Goal: Task Accomplishment & Management: Complete application form

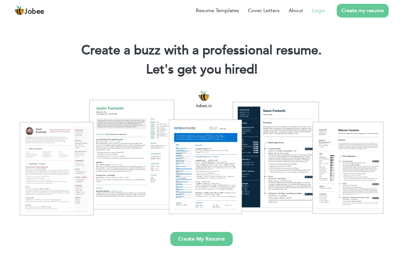
click at [313, 9] on link "Login" at bounding box center [318, 11] width 13 height 8
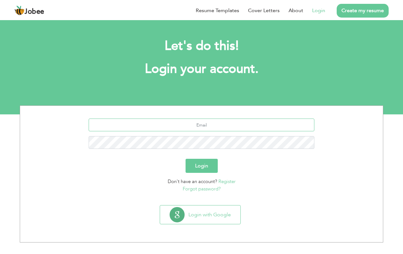
click at [205, 126] on input "text" at bounding box center [202, 124] width 226 height 13
click at [307, 125] on input "text" at bounding box center [202, 124] width 226 height 13
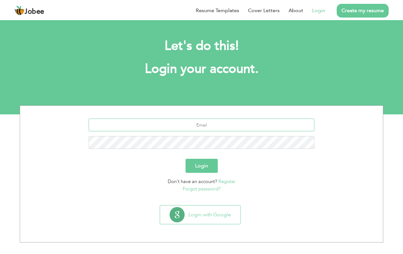
paste input "ikramkhan97@yahoo.com"
type input "ikramkhan97@yahoo.com"
click at [196, 164] on button "Login" at bounding box center [202, 166] width 32 height 14
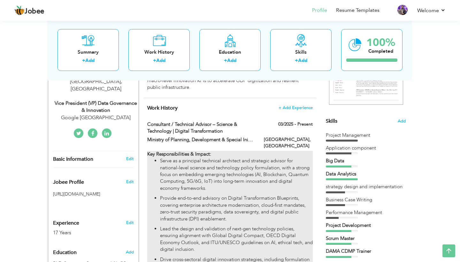
scroll to position [122, 0]
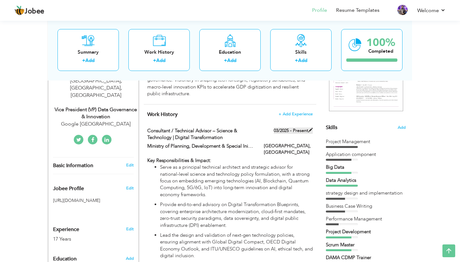
click at [309, 128] on span at bounding box center [310, 130] width 4 height 4
type input "Consultant / Technical Advisor – Science & Technology | Digital Transformation"
type input "Ministry of Planning, Development & Special Initiatives"
type input "03/2025"
type input "[GEOGRAPHIC_DATA]"
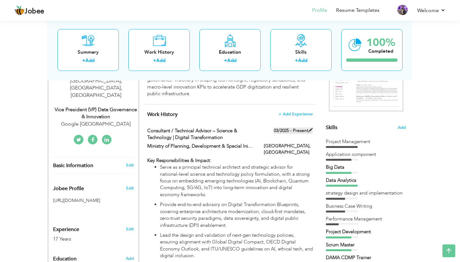
type input "[GEOGRAPHIC_DATA]"
checkbox input "true"
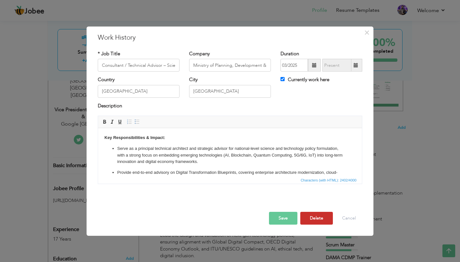
click at [309, 217] on button "Delete" at bounding box center [316, 218] width 33 height 13
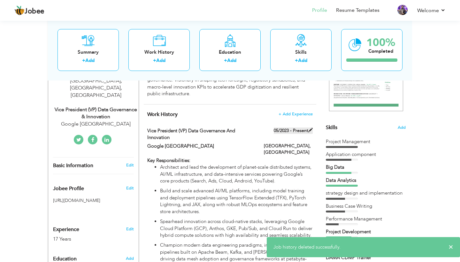
click at [312, 128] on span at bounding box center [310, 130] width 4 height 4
type input "Vice President (VP) Data Governance and Innovation"
type input "Google [GEOGRAPHIC_DATA]"
type input "05/2023"
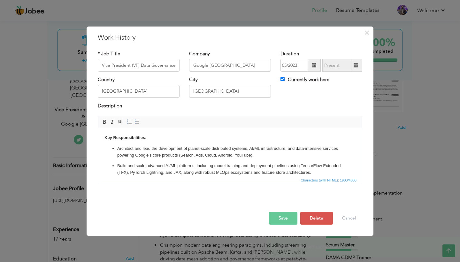
click at [281, 79] on input "Currently work here" at bounding box center [282, 79] width 4 height 4
click at [278, 219] on button "Save" at bounding box center [283, 218] width 28 height 13
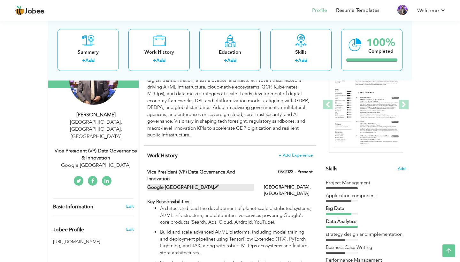
scroll to position [82, 0]
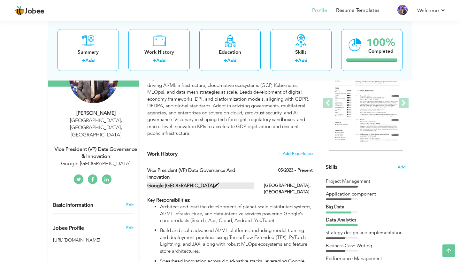
click at [214, 183] on span at bounding box center [216, 185] width 5 height 5
checkbox input "true"
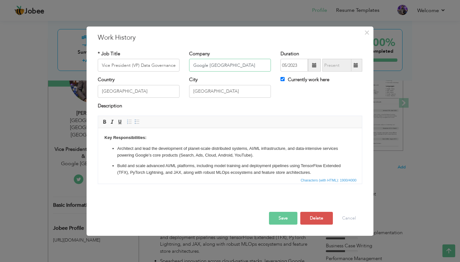
click at [212, 69] on input "Google [GEOGRAPHIC_DATA]" at bounding box center [230, 65] width 82 height 13
type input "Systems Limited"
click at [277, 217] on button "Save" at bounding box center [283, 218] width 28 height 13
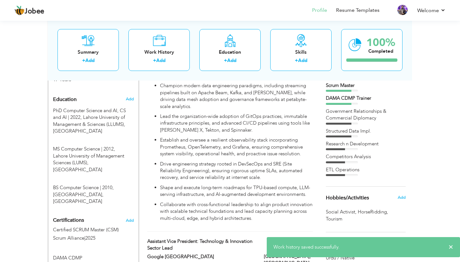
scroll to position [310, 0]
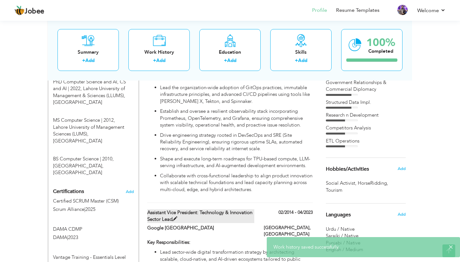
click at [177, 216] on span at bounding box center [174, 218] width 5 height 5
type input "Assistant Vice President: Technology & Innovation Sector Lead"
type input "Google [GEOGRAPHIC_DATA]"
type input "02/2014"
type input "04/2023"
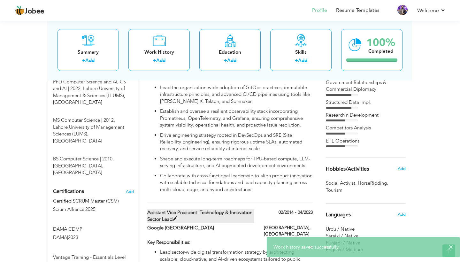
checkbox input "false"
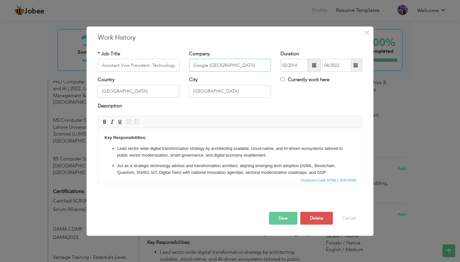
click at [217, 66] on input "Google [GEOGRAPHIC_DATA]" at bounding box center [230, 65] width 82 height 13
type input "Systesm Limited"
click at [285, 216] on button "Save" at bounding box center [283, 218] width 28 height 13
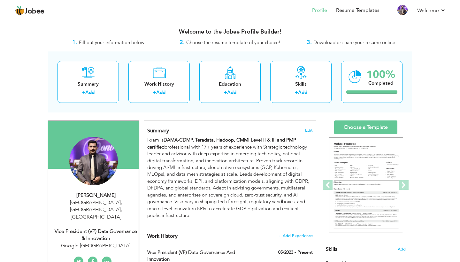
scroll to position [0, 0]
click at [365, 122] on link "Choose a Template" at bounding box center [365, 127] width 63 height 14
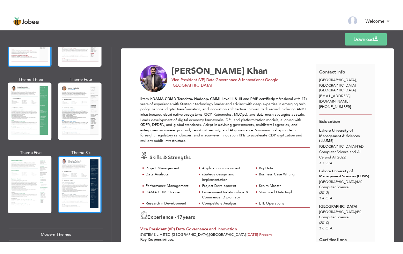
scroll to position [90, 0]
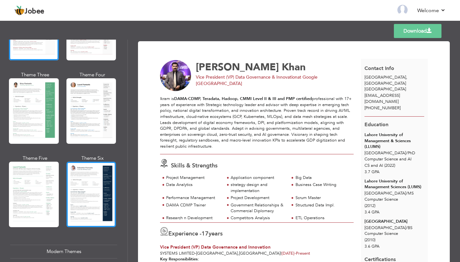
click at [82, 202] on div at bounding box center [91, 193] width 50 height 65
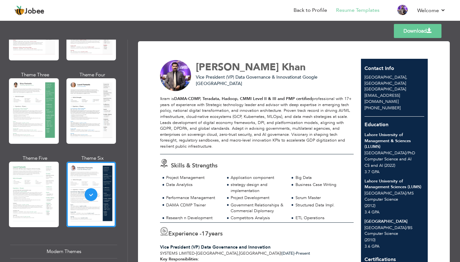
click at [424, 34] on link "Download" at bounding box center [417, 31] width 48 height 14
click at [417, 31] on link "Download" at bounding box center [417, 31] width 48 height 14
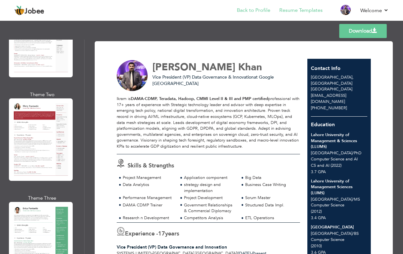
click at [259, 12] on link "Back to Profile" at bounding box center [254, 10] width 34 height 7
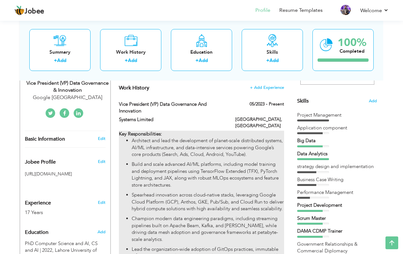
scroll to position [147, 0]
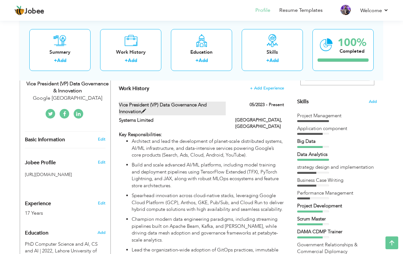
click at [174, 105] on label "Vice President (VP) Data Governance and Innovation" at bounding box center [172, 108] width 107 height 14
type input "Vice President (VP) Data Governance and Innovation"
type input "Systems Limited"
type input "05/2023"
type input "[GEOGRAPHIC_DATA]"
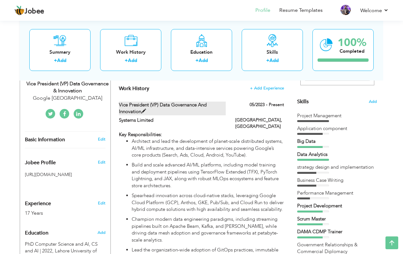
type input "[GEOGRAPHIC_DATA]"
checkbox input "true"
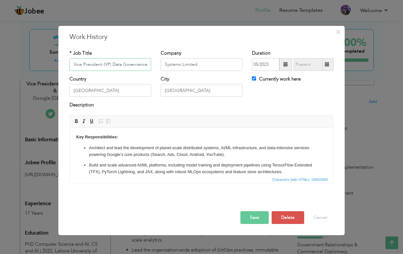
click at [128, 66] on input "Vice President (VP) Data Governance and Innovation" at bounding box center [111, 64] width 82 height 13
click at [129, 152] on p "Architect and lead the development of planet-scale distributed systems, AI/ML i…" at bounding box center [201, 150] width 225 height 13
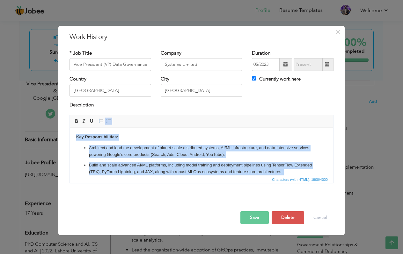
copy body "Lor Ipsumdolorsitame: Consectet adi elit sed doeiusmodte in utlabo-etdol magnaa…"
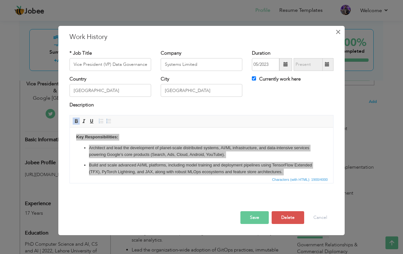
click at [338, 30] on span "×" at bounding box center [338, 31] width 5 height 11
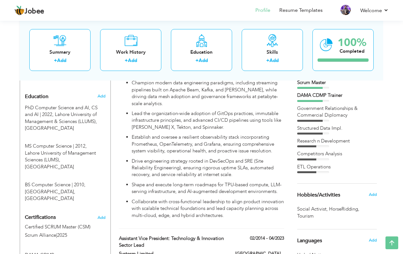
scroll to position [372, 0]
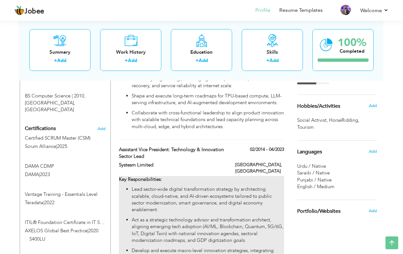
click at [181, 186] on p "Lead sector-wide digital transformation strategy by architecting scalable, clou…" at bounding box center [208, 199] width 153 height 27
type input "Assistant Vice President: Technology & Innovation Sector Lead"
type input "Systesm Limited"
type input "02/2014"
type input "04/2023"
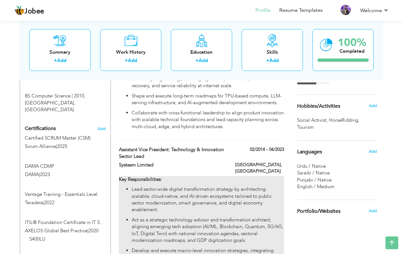
checkbox input "false"
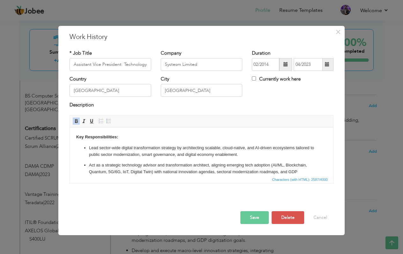
click at [158, 158] on ul "Lead sector-wide digital transformation strategy by architecting scalable, clou…" at bounding box center [201, 251] width 251 height 214
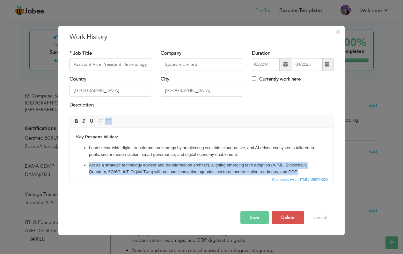
copy p "Act as a strategic technology advisor and transformation architect, aligning em…"
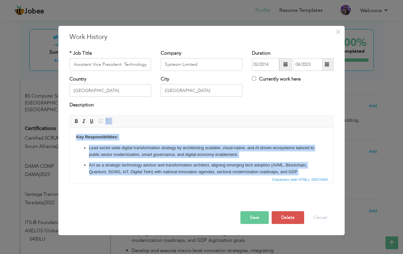
copy body "Key Responsibilities: Lead sector-wide digital transformation strategy by archi…"
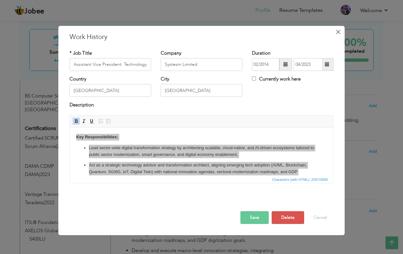
click at [338, 32] on span "×" at bounding box center [338, 31] width 5 height 11
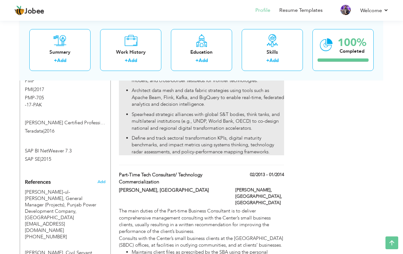
scroll to position [748, 0]
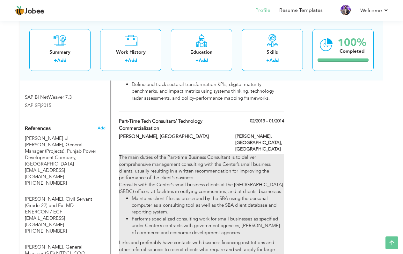
type input "Part-Time Tech Consultant/ Technology Commercialization"
type input "[PERSON_NAME], [GEOGRAPHIC_DATA]"
type input "02/2013"
type input "01/2014"
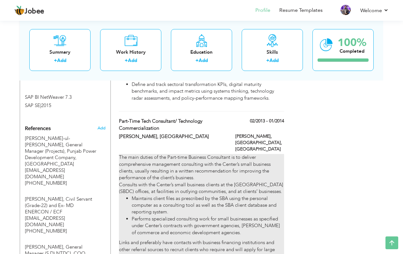
type input "[GEOGRAPHIC_DATA]"
type input "[PERSON_NAME], [GEOGRAPHIC_DATA]"
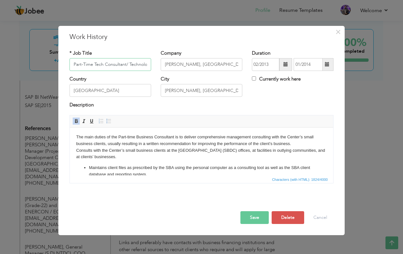
click at [120, 64] on input "Part-Time Tech Consultant/ Technology Commercialization" at bounding box center [111, 64] width 82 height 13
click at [192, 67] on input "[PERSON_NAME], [GEOGRAPHIC_DATA]" at bounding box center [202, 64] width 82 height 13
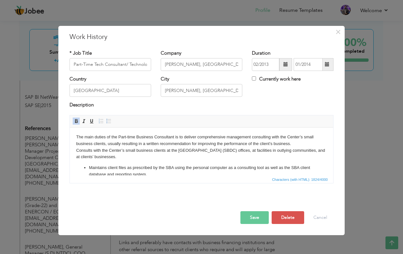
click at [146, 145] on body "The main duties of the Part-time Business Consultant is to deliver comprehensiv…" at bounding box center [201, 220] width 251 height 174
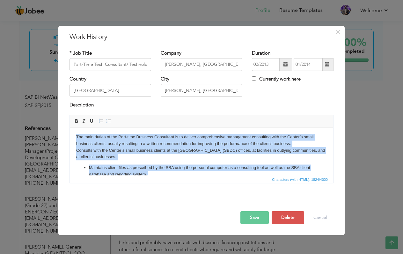
copy body "Lor ipsu dolors am con Adip-elit Seddoeiu Temporinci ut la etdolor magnaaliquae…"
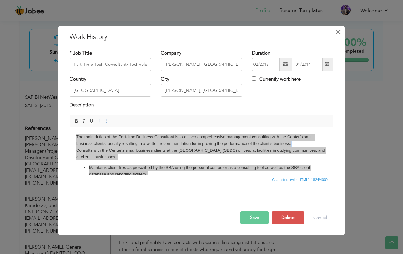
click at [338, 31] on span "×" at bounding box center [338, 31] width 5 height 11
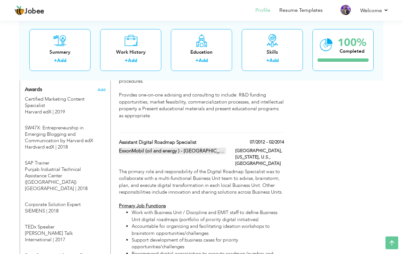
scroll to position [1020, 0]
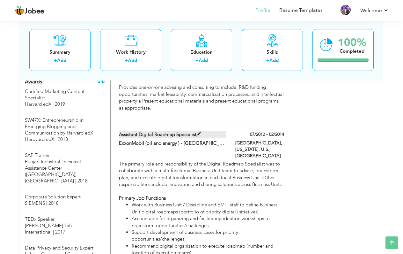
click at [176, 131] on label "Assistant Digital Roadmap Specialist" at bounding box center [172, 134] width 107 height 7
type input "Assistant Digital Roadmap Specialist"
type input "ExxonMobil (oil and energy ) - [GEOGRAPHIC_DATA], [US_STATE], U.S."
type input "07/2012"
type input "02/2014"
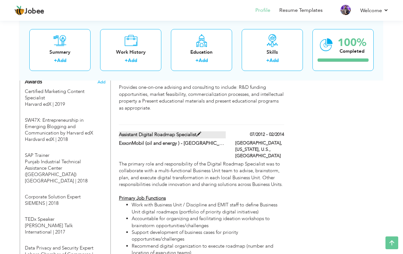
type input "[GEOGRAPHIC_DATA], [US_STATE], U.S."
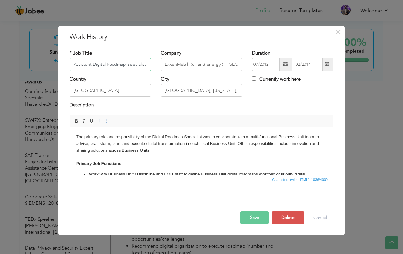
click at [125, 66] on input "Assistant Digital Roadmap Specialist" at bounding box center [111, 64] width 82 height 13
click at [198, 64] on input "ExxonMobil (oil and energy ) - [GEOGRAPHIC_DATA], [US_STATE], U.S." at bounding box center [202, 64] width 82 height 13
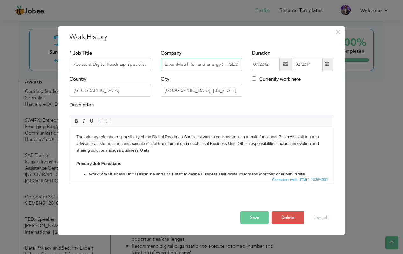
click at [198, 64] on input "ExxonMobil (oil and energy ) - [GEOGRAPHIC_DATA], [US_STATE], U.S." at bounding box center [202, 64] width 82 height 13
click at [128, 158] on body "The primary role and responsibility of the Digital Roadmap Specialist was to co…" at bounding box center [201, 175] width 251 height 84
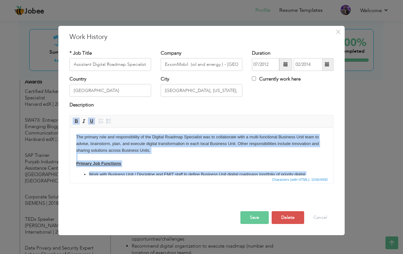
copy body "The primary role and responsibility of the Digital Roadmap Specialist was to co…"
